Goal: Task Accomplishment & Management: Use online tool/utility

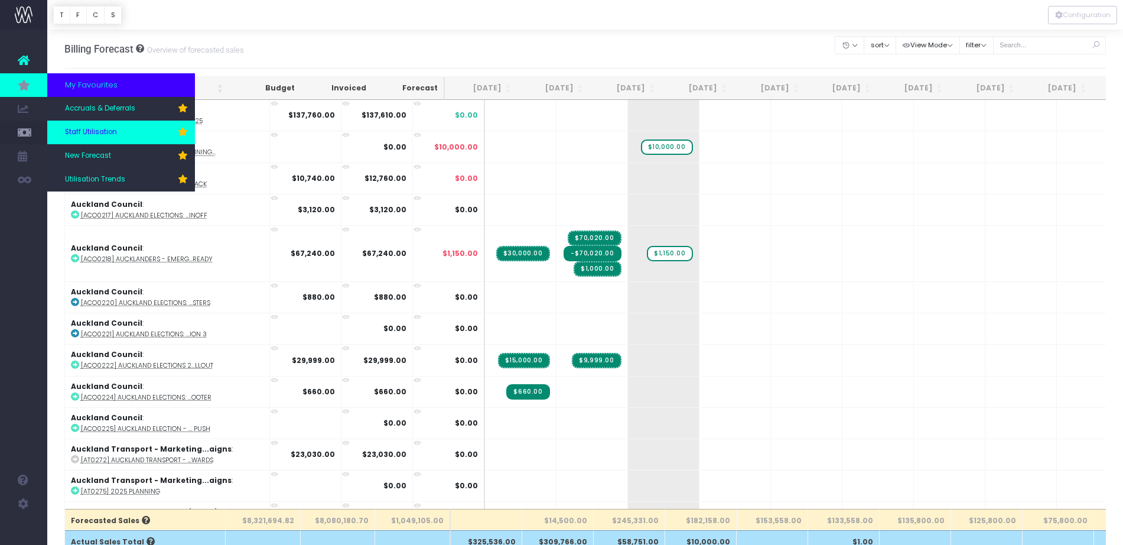
click at [101, 130] on span "Staff Utilisation" at bounding box center [91, 132] width 52 height 11
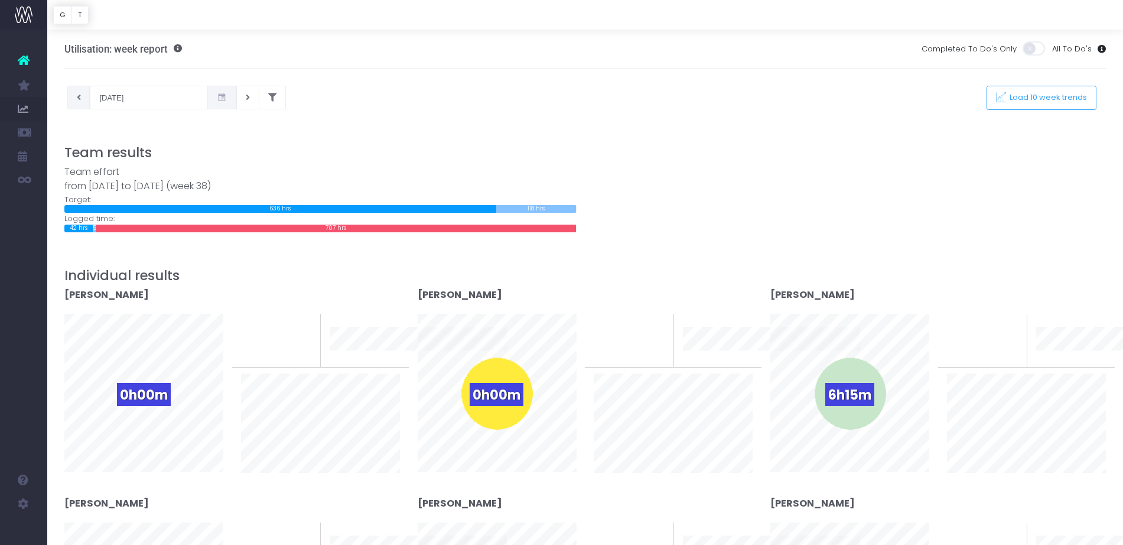
click at [83, 103] on button at bounding box center [78, 98] width 23 height 24
type input "09-09-2025"
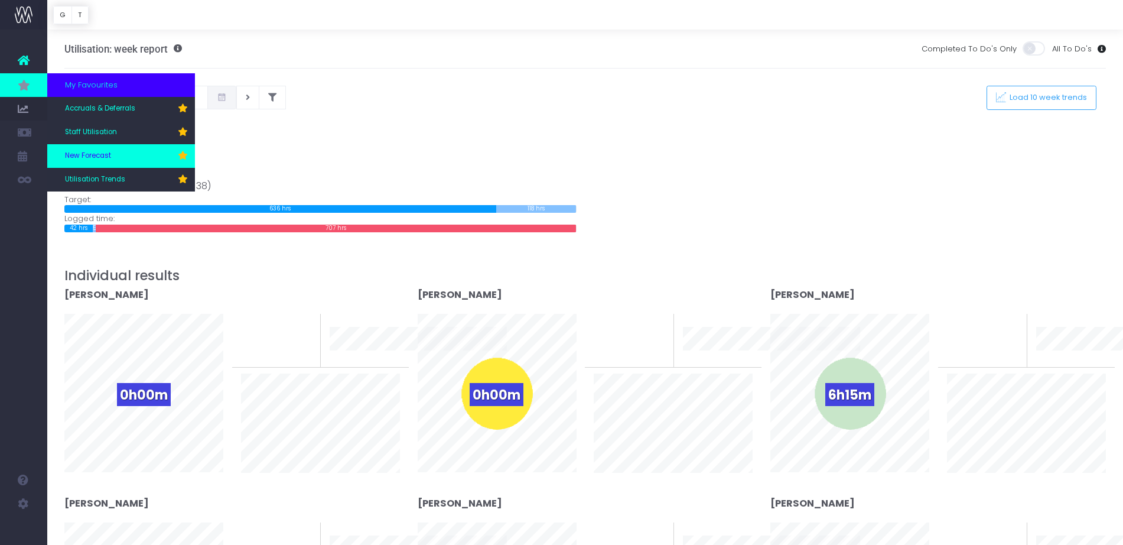
click at [86, 160] on span "New Forecast" at bounding box center [88, 156] width 46 height 11
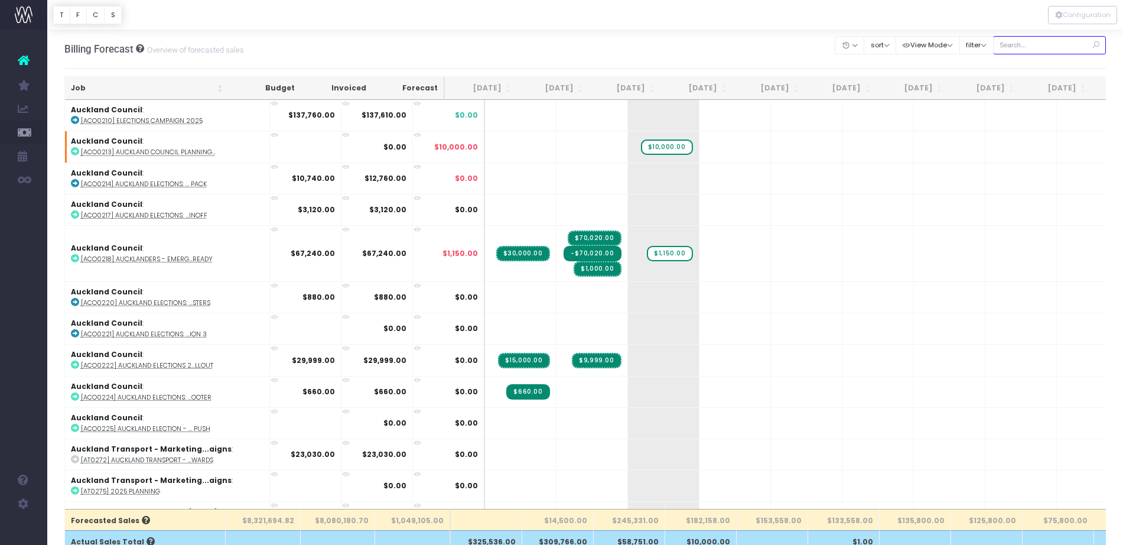
click at [1050, 50] on input "text" at bounding box center [1049, 45] width 113 height 18
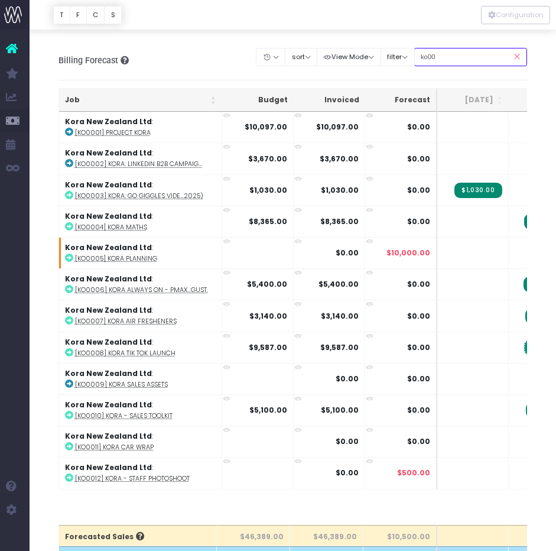
click at [439, 58] on input "ko00" at bounding box center [470, 57] width 113 height 18
type input "brisc"
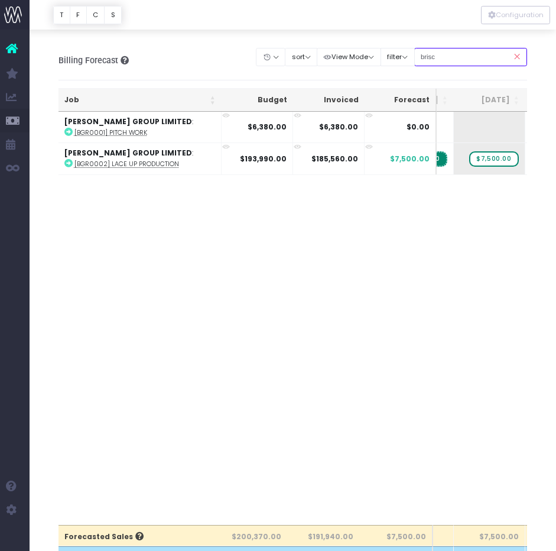
scroll to position [0, 136]
click at [490, 165] on span "$7,500.00" at bounding box center [484, 158] width 49 height 15
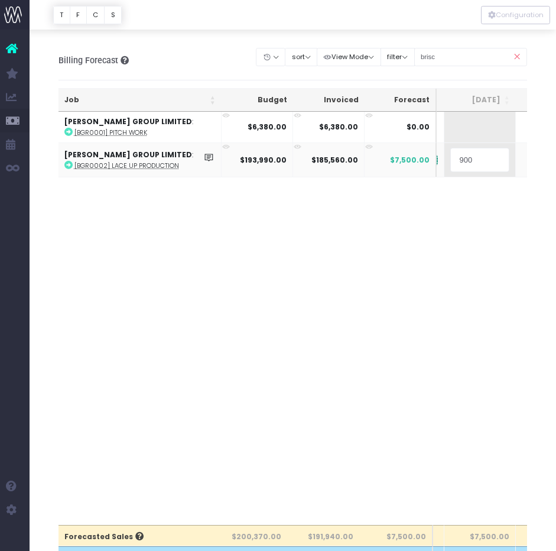
type input "9000"
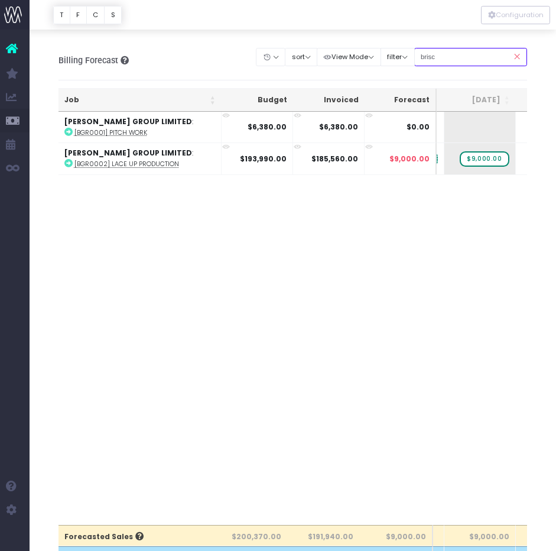
click at [462, 63] on input "brisc" at bounding box center [470, 57] width 113 height 18
type input "Co-op"
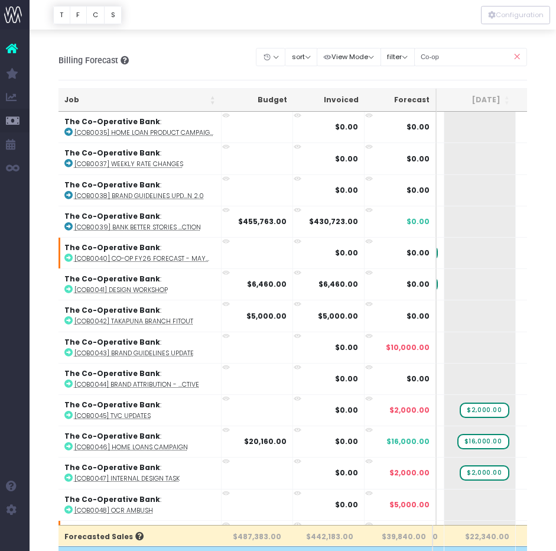
click at [197, 61] on div "Billing Forecast Overview of forecasted sales Clear Filters Hide Jul 2025 Aug 2…" at bounding box center [292, 60] width 469 height 39
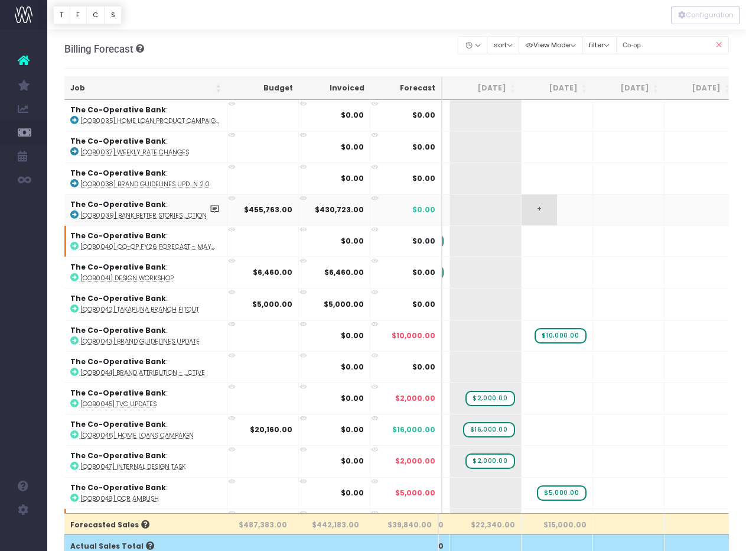
scroll to position [0, 63]
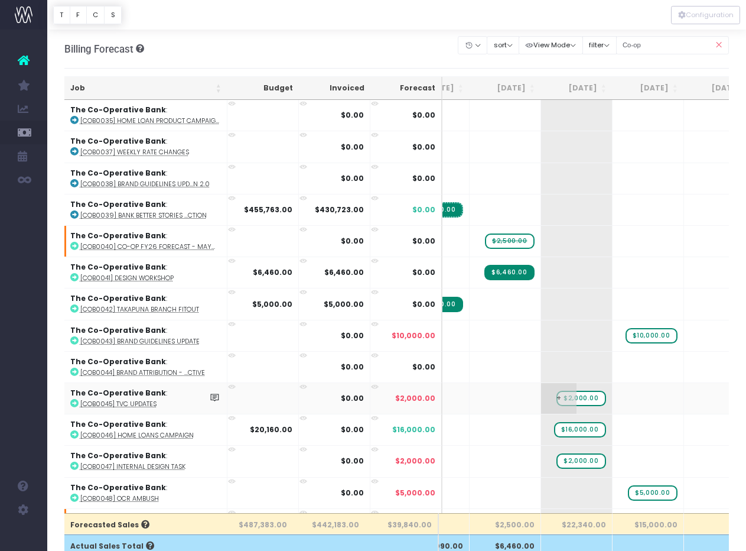
click at [585, 396] on span "$2,000.00" at bounding box center [581, 398] width 49 height 15
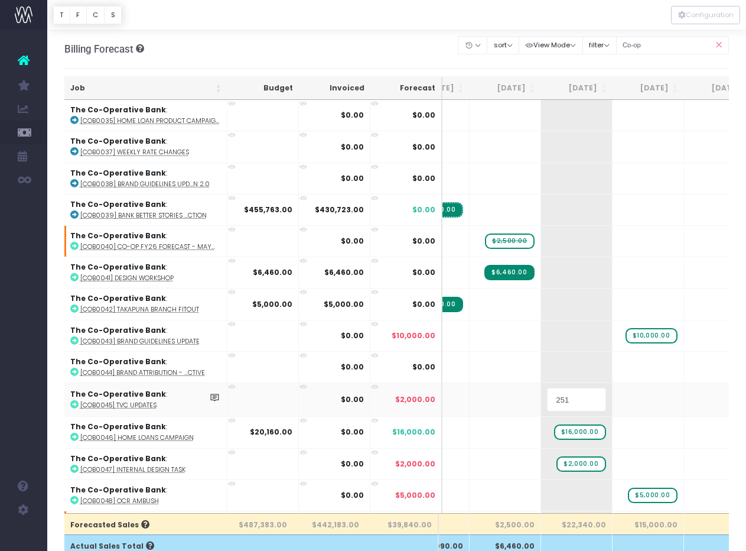
type input "2510"
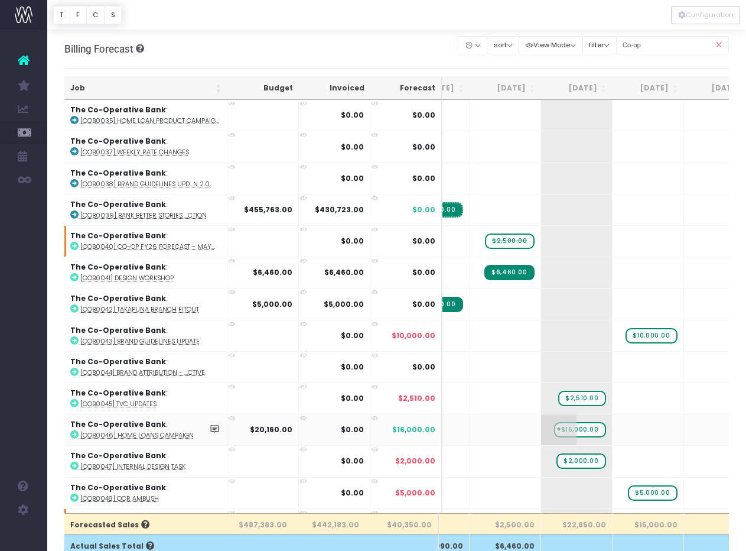
click at [592, 430] on span "$16,000.00" at bounding box center [580, 429] width 52 height 15
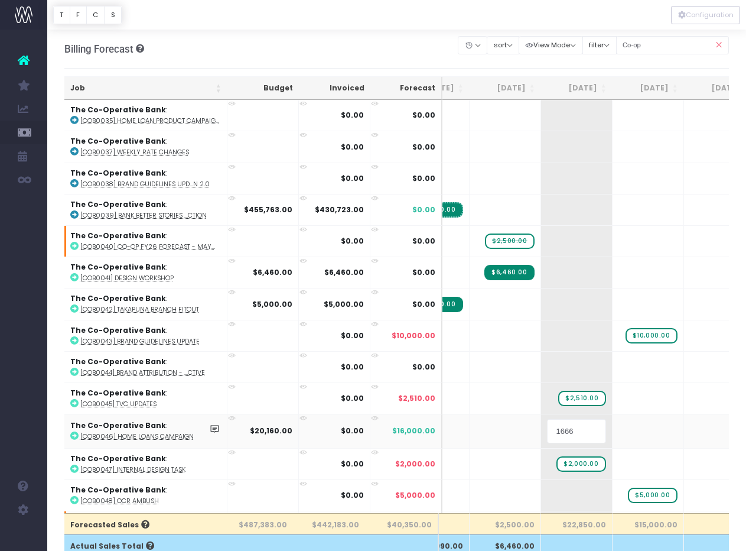
type input "16660"
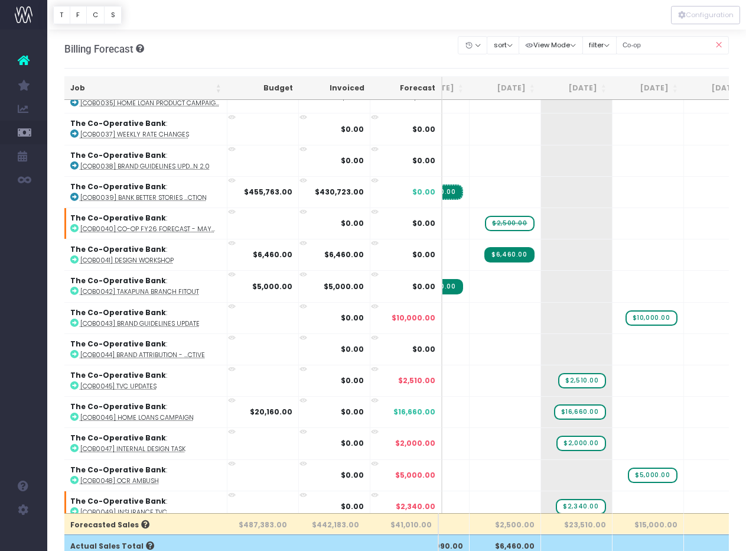
scroll to position [70, 45]
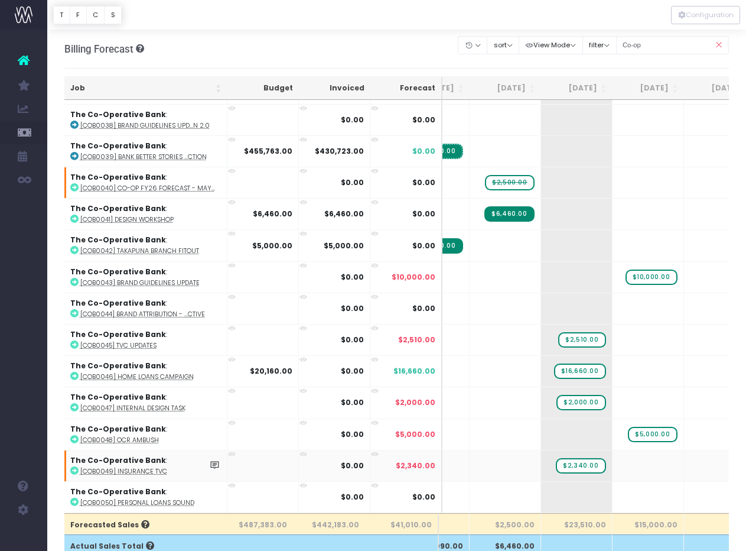
click at [124, 467] on abbr "[COB0049] Insurance TVC" at bounding box center [123, 471] width 87 height 9
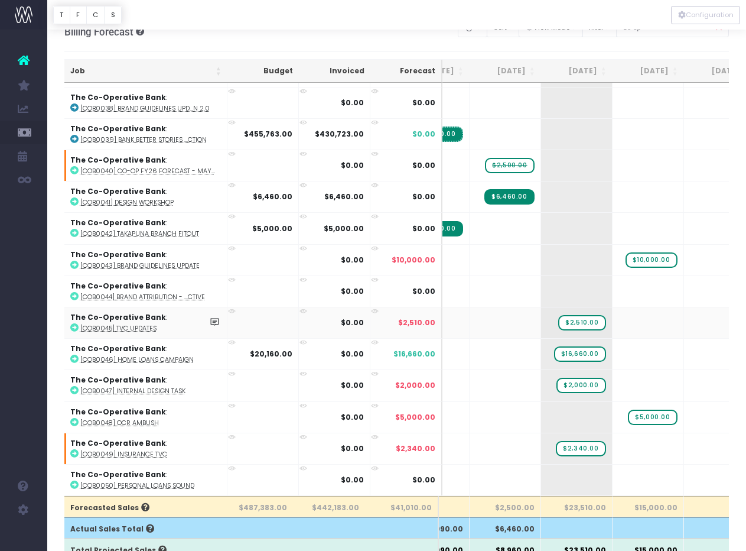
scroll to position [19, 0]
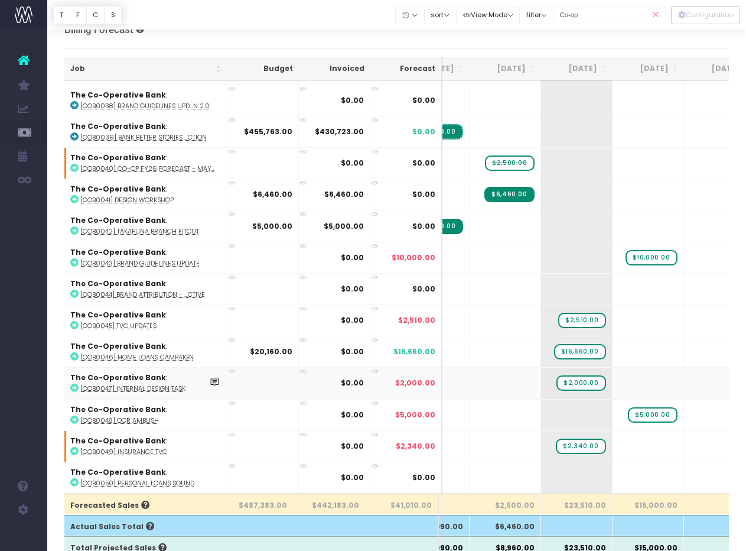
click at [136, 384] on abbr "[COB0047] Internal Design Task" at bounding box center [132, 388] width 105 height 9
click at [520, 155] on span "$2,500.00" at bounding box center [509, 162] width 49 height 15
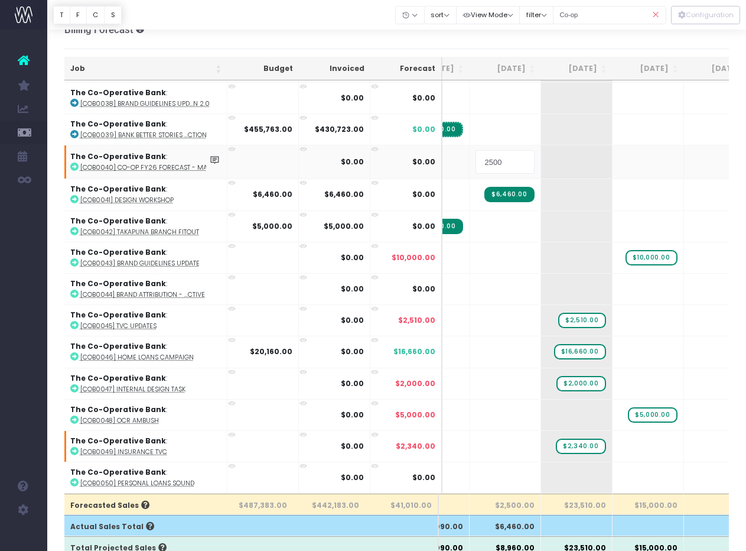
type input "0"
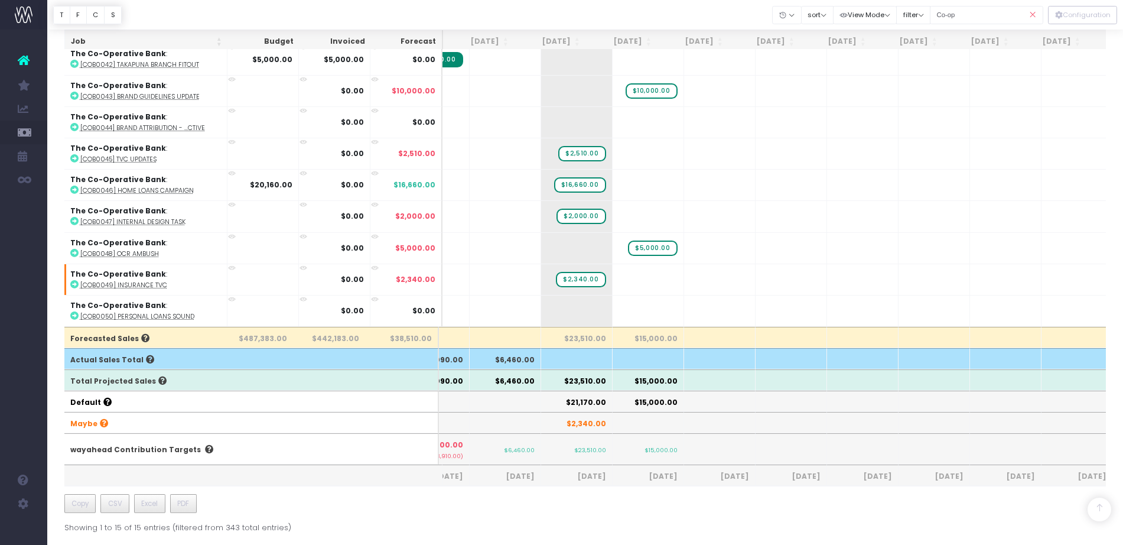
scroll to position [0, 45]
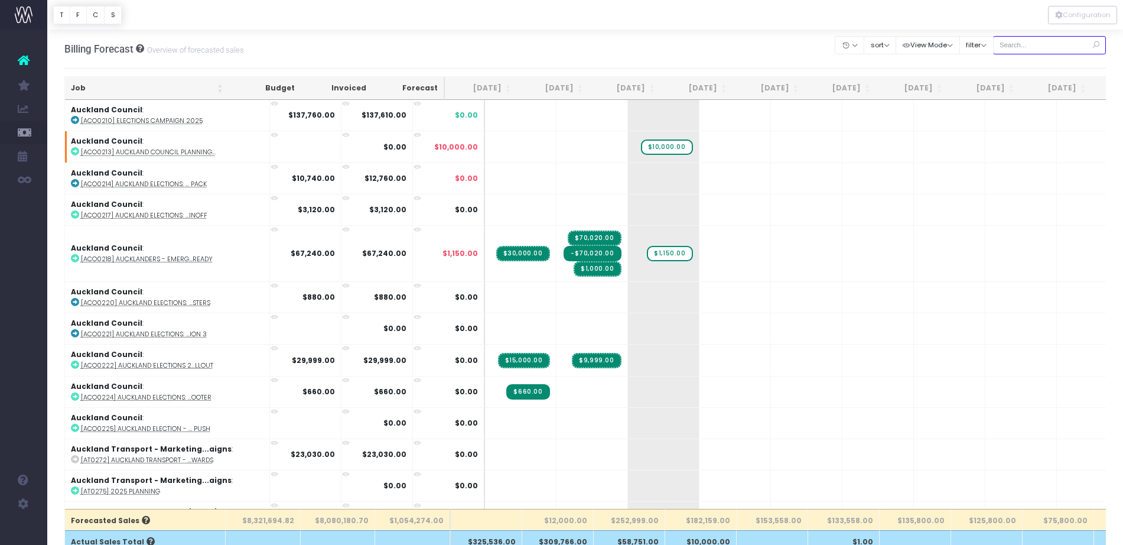
click at [1023, 48] on input "text" at bounding box center [1049, 45] width 113 height 18
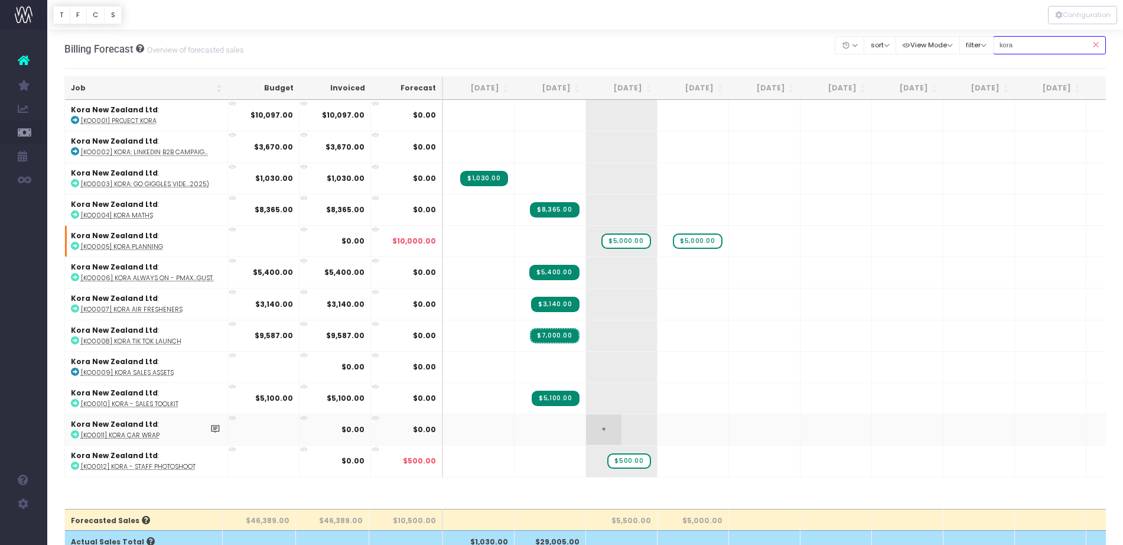
type input "kora"
click at [607, 424] on span "+" at bounding box center [603, 429] width 35 height 31
type input "2395"
click at [629, 242] on span "$5,000.00" at bounding box center [625, 240] width 49 height 15
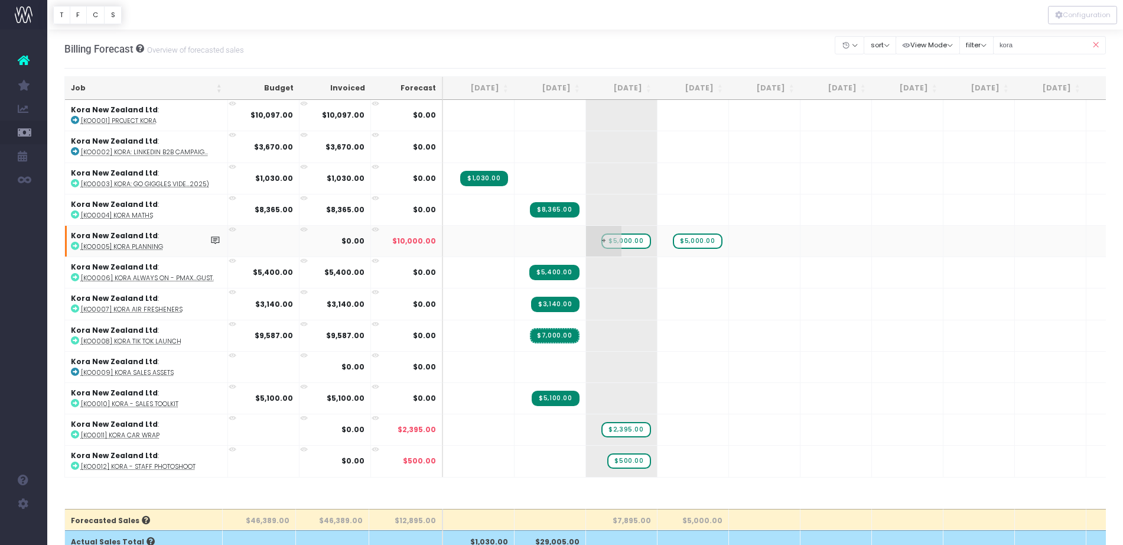
click at [629, 242] on span "$5,000.00" at bounding box center [625, 240] width 49 height 15
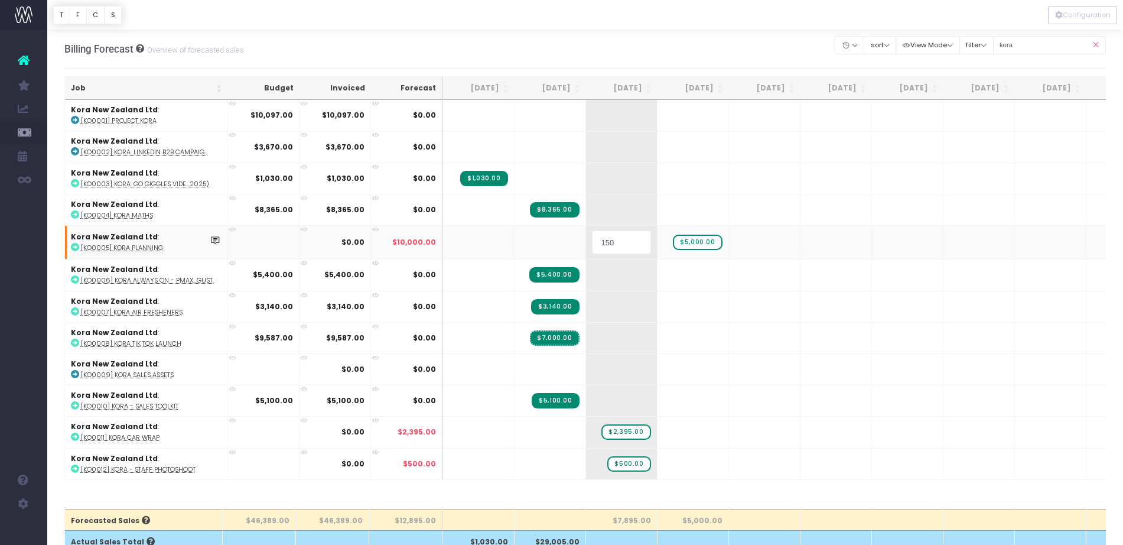
type input "1500"
